Goal: Transaction & Acquisition: Purchase product/service

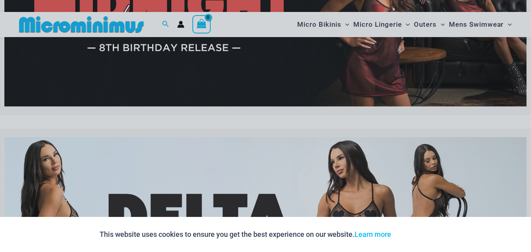
scroll to position [147, 0]
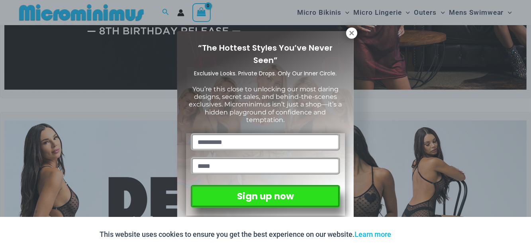
click at [353, 34] on icon at bounding box center [352, 33] width 4 height 4
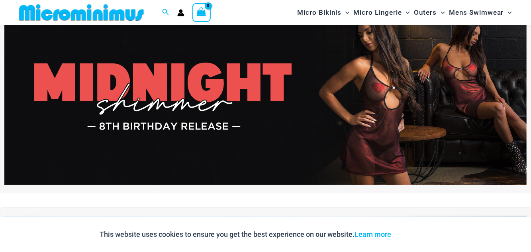
scroll to position [51, 0]
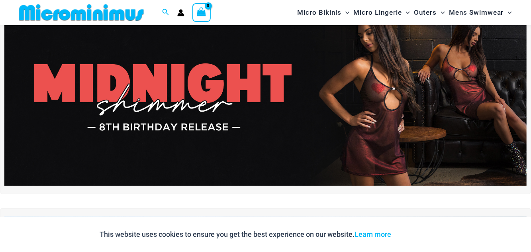
click at [403, 120] on img at bounding box center [265, 97] width 522 height 178
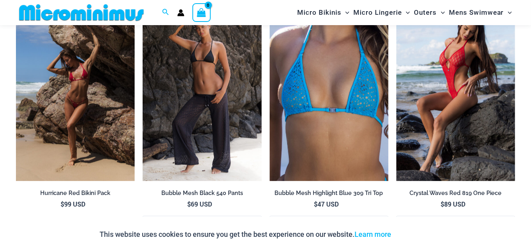
scroll to position [1146, 0]
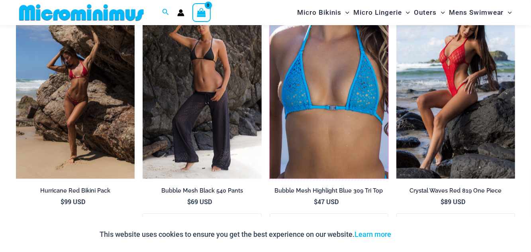
click at [270, 0] on img at bounding box center [270, 0] width 0 height 0
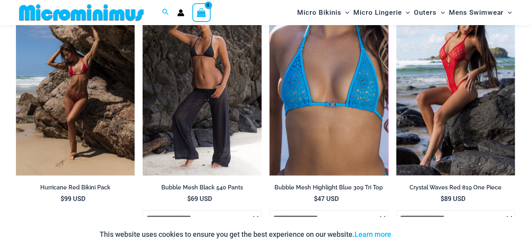
scroll to position [1168, 0]
